Goal: Transaction & Acquisition: Book appointment/travel/reservation

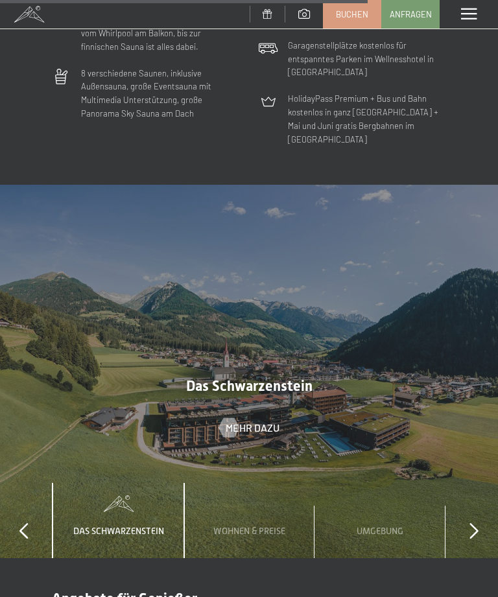
scroll to position [3464, 0]
click at [252, 525] on span "Wohnen & Preise" at bounding box center [249, 530] width 72 height 10
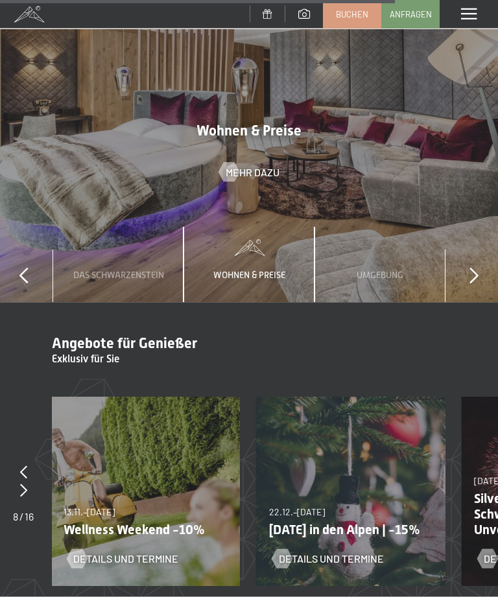
scroll to position [3719, 0]
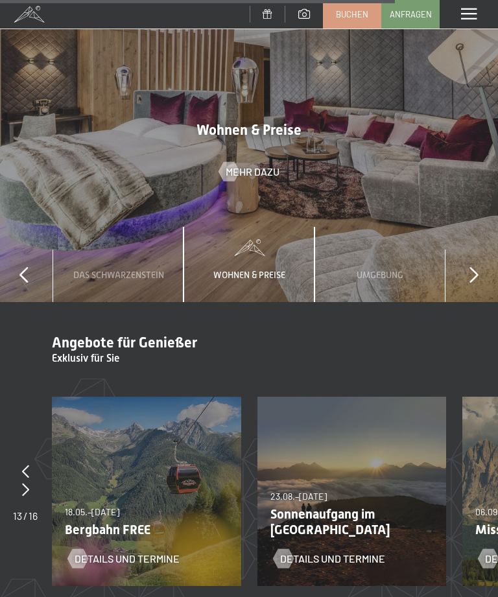
click at [373, 415] on div "23.08.–30.08.2026 23.08.–30.08.2026 Sonnenaufgang im Ahrntal Details und Termine" at bounding box center [351, 491] width 189 height 189
click at [119, 506] on span "18.05.–[DATE]" at bounding box center [92, 511] width 54 height 11
click at [164, 422] on div "18.05.–30.06.2026 18.05.–30.06.2026 Bergbahn FREE Details und Termine" at bounding box center [146, 491] width 189 height 189
click at [135, 551] on span "Details und Termine" at bounding box center [127, 558] width 105 height 14
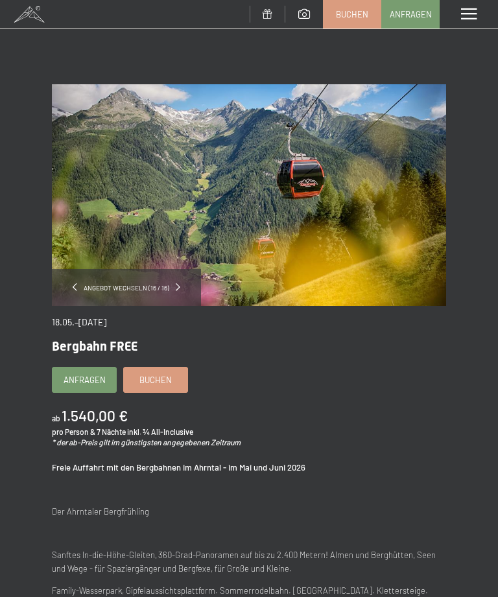
click at [474, 13] on span at bounding box center [469, 14] width 16 height 12
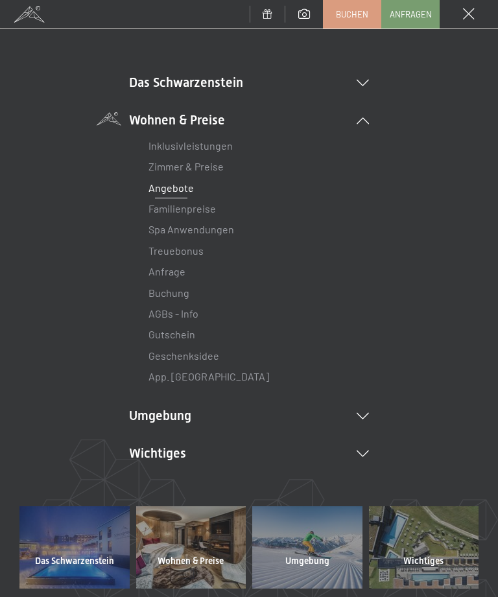
scroll to position [73, 0]
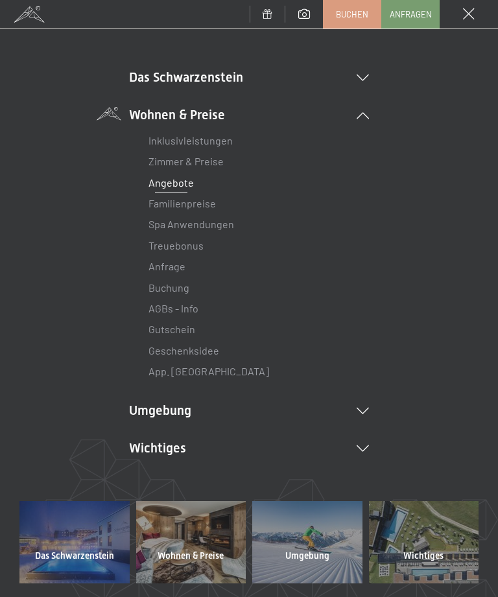
click at [361, 80] on icon at bounding box center [362, 78] width 12 height 6
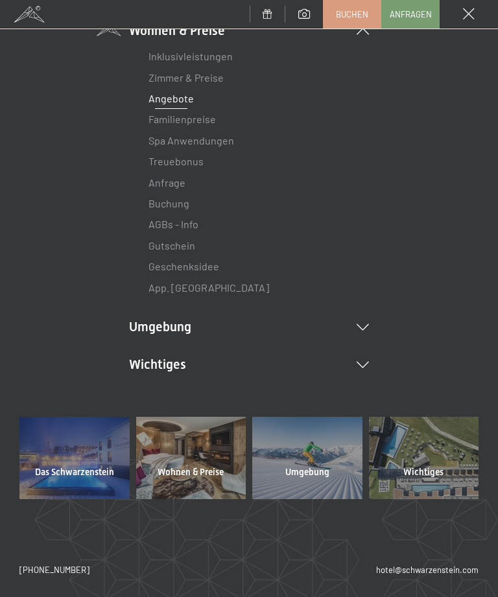
scroll to position [352, 0]
click at [358, 325] on icon at bounding box center [362, 328] width 12 height 6
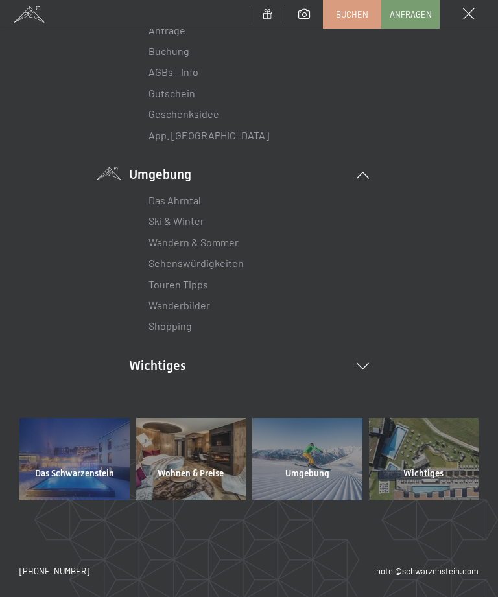
scroll to position [504, 0]
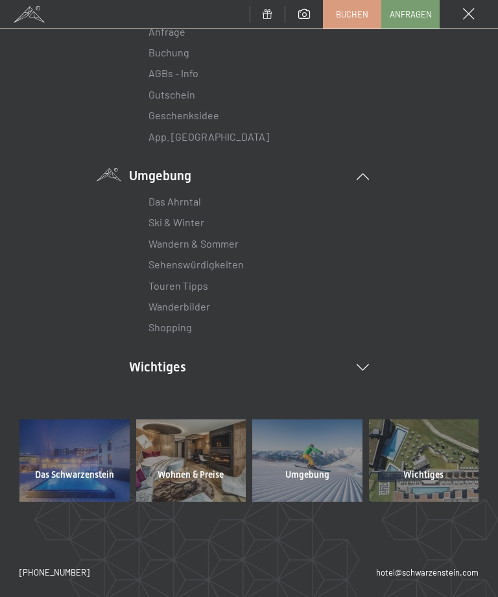
click at [357, 364] on icon at bounding box center [362, 367] width 12 height 6
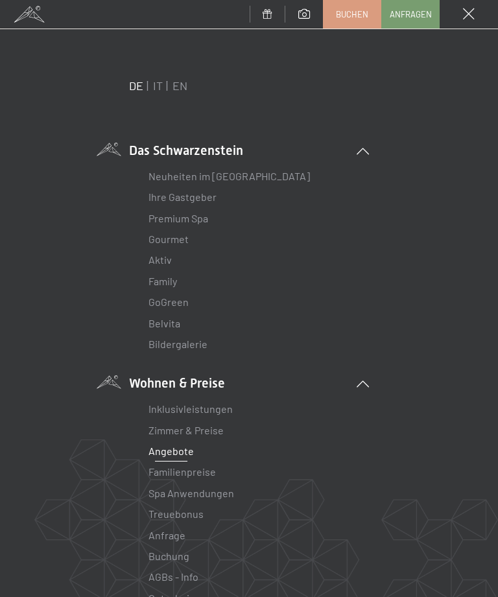
scroll to position [0, 0]
click at [189, 196] on link "Ihre Gastgeber" at bounding box center [182, 197] width 68 height 12
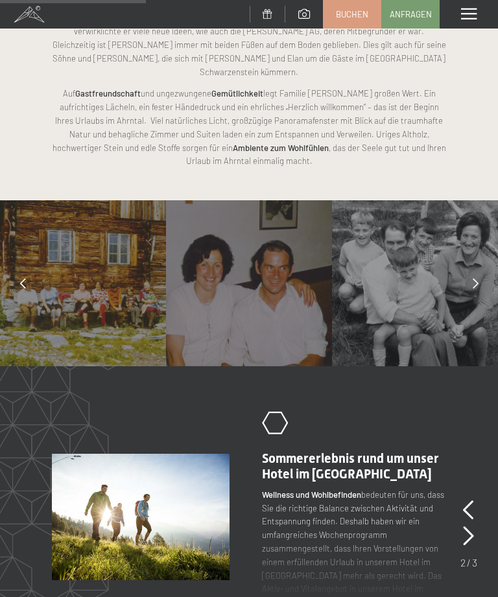
scroll to position [785, 0]
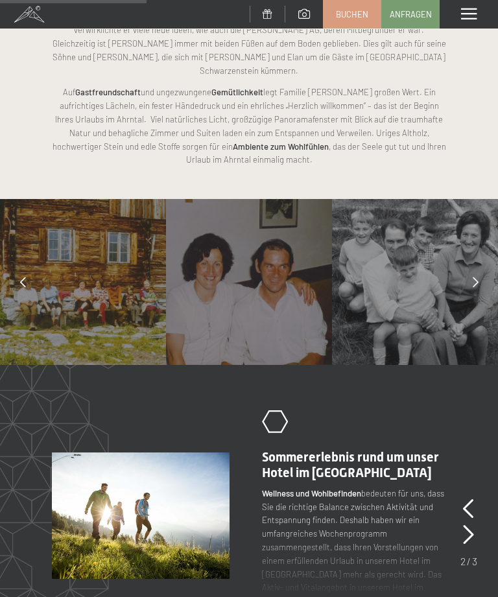
click at [467, 266] on div at bounding box center [475, 282] width 32 height 32
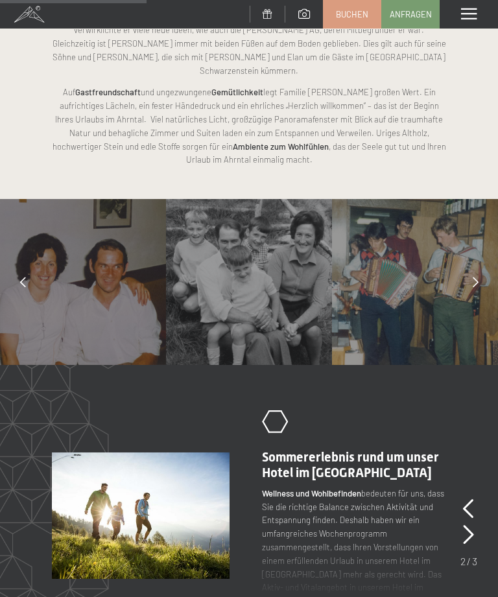
click at [470, 266] on div at bounding box center [475, 282] width 32 height 32
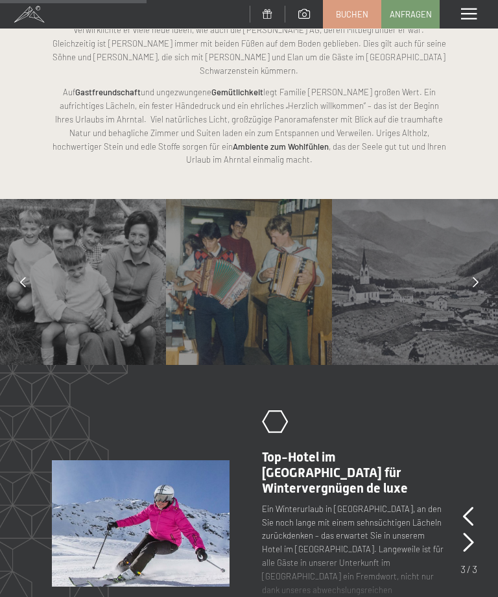
click at [470, 266] on div at bounding box center [475, 282] width 32 height 32
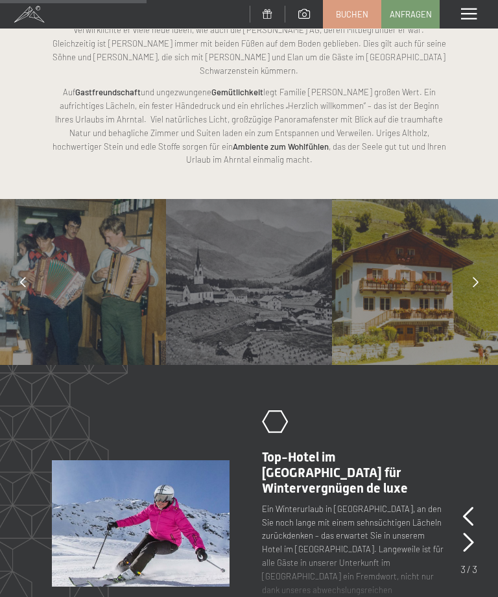
click at [470, 266] on div at bounding box center [475, 282] width 32 height 32
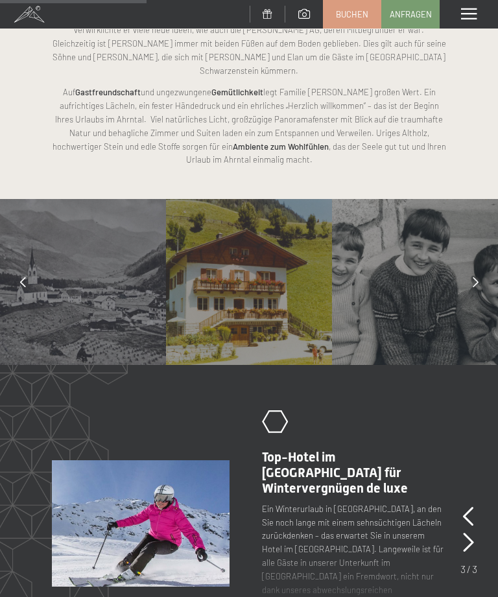
click at [474, 277] on icon at bounding box center [475, 282] width 6 height 10
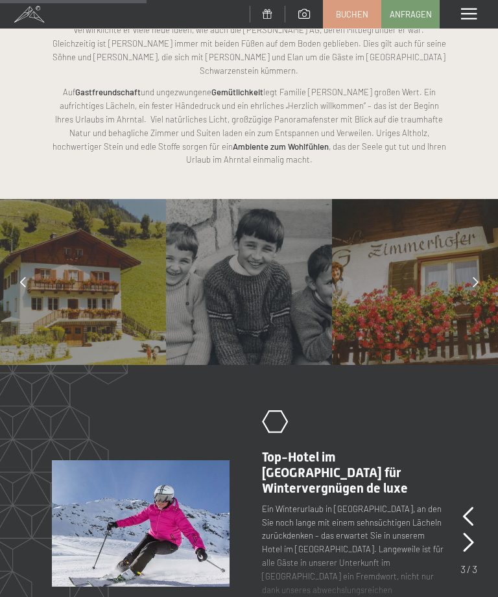
click at [476, 266] on div at bounding box center [475, 282] width 32 height 32
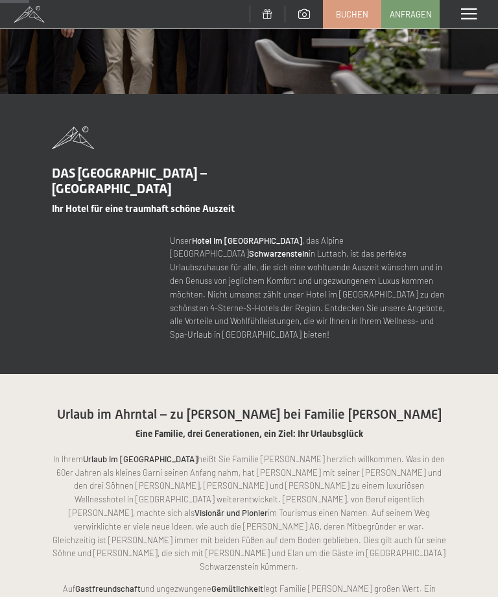
scroll to position [0, 0]
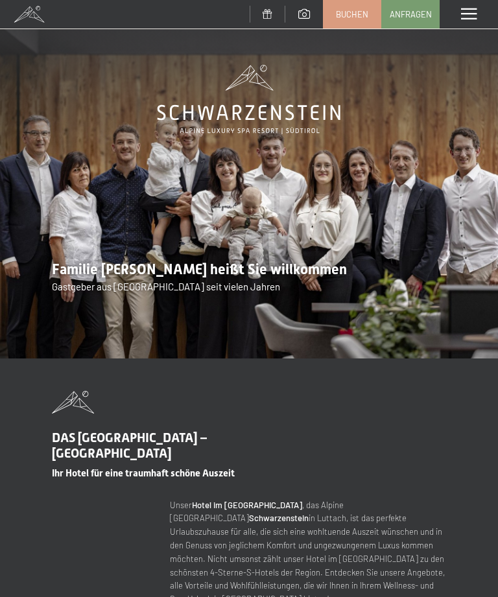
click at [465, 7] on div "Menü" at bounding box center [468, 14] width 58 height 29
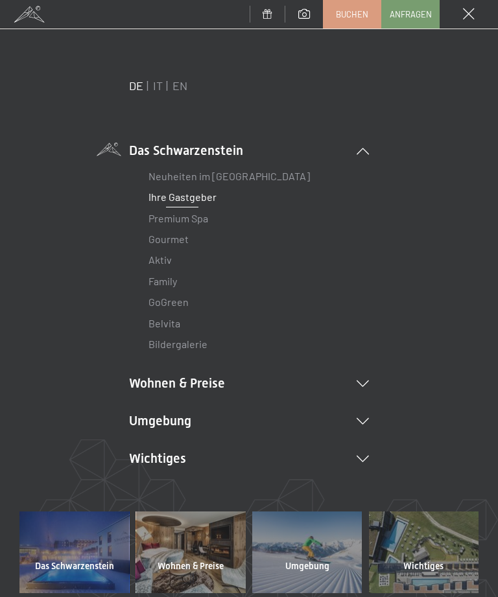
click at [180, 238] on link "Gourmet" at bounding box center [168, 239] width 40 height 12
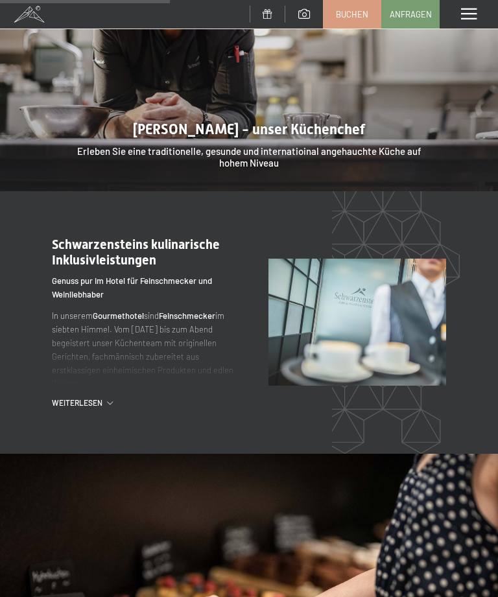
scroll to position [1150, 0]
click at [71, 397] on span "Weiterlesen" at bounding box center [79, 402] width 55 height 11
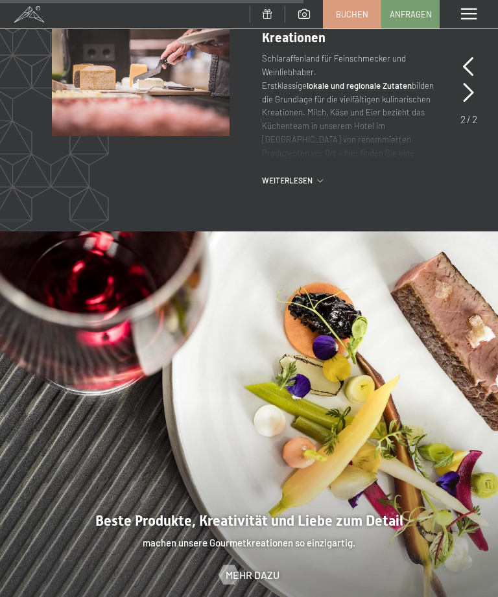
scroll to position [2223, 0]
